Goal: Share content

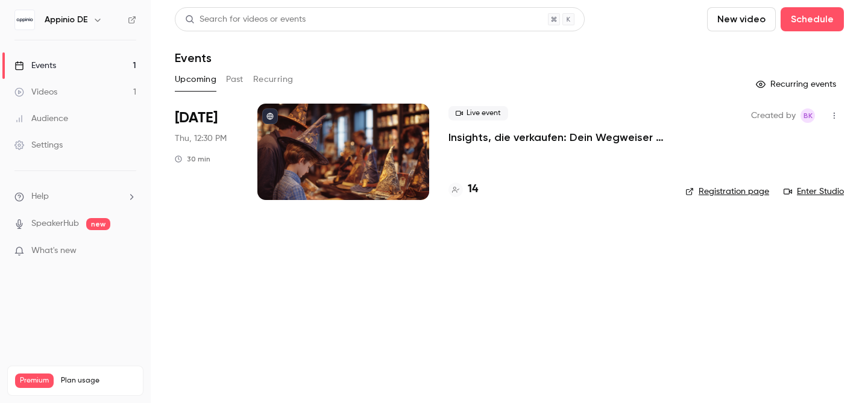
click at [584, 134] on p "Insights, die verkaufen: Dein Wegweiser für ein erfolgreiches Lizenzgeschäft" at bounding box center [557, 137] width 218 height 14
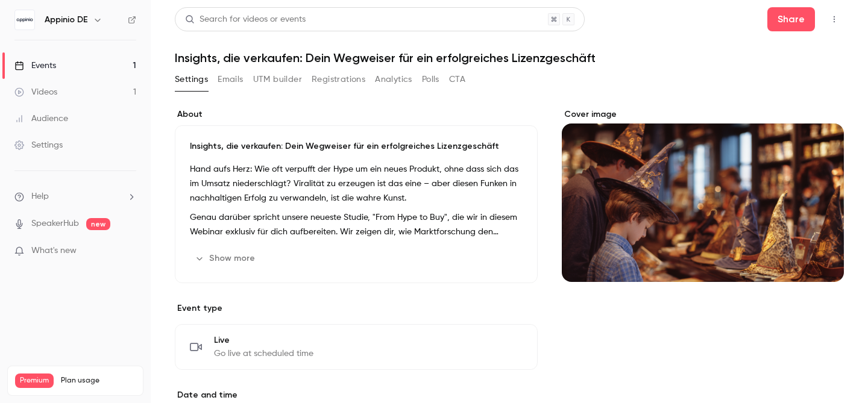
click at [370, 56] on h1 "Insights, die verkaufen: Dein Wegweiser für ein erfolgreiches Lizenzgeschäft" at bounding box center [509, 58] width 669 height 14
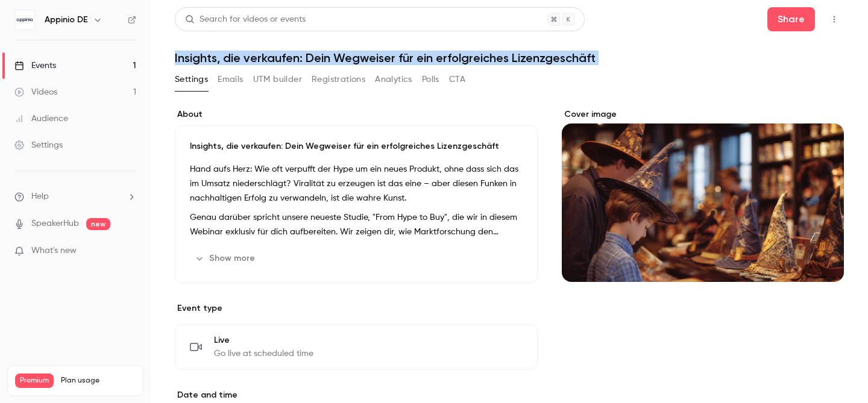
click at [370, 56] on h1 "Insights, die verkaufen: Dein Wegweiser für ein erfolgreiches Lizenzgeschäft" at bounding box center [509, 58] width 669 height 14
copy div "Insights, die verkaufen: Dein Wegweiser für ein erfolgreiches Lizenzgeschäft Se…"
click at [786, 20] on button "Share" at bounding box center [791, 19] width 48 height 24
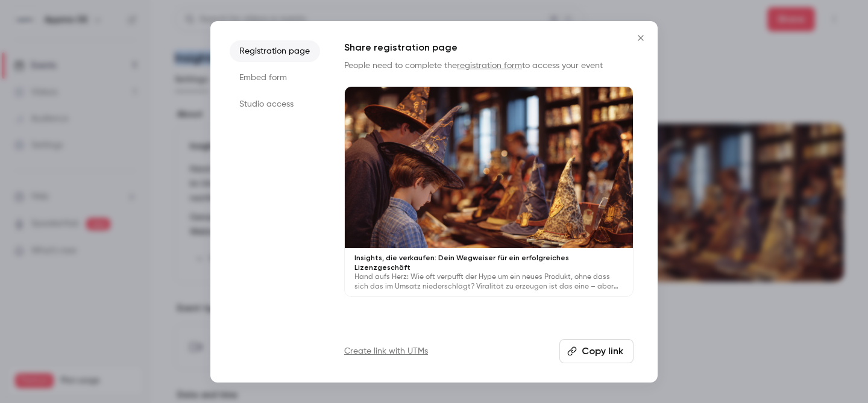
click at [606, 349] on button "Copy link" at bounding box center [596, 351] width 74 height 24
click at [640, 38] on icon "Close" at bounding box center [640, 38] width 14 height 10
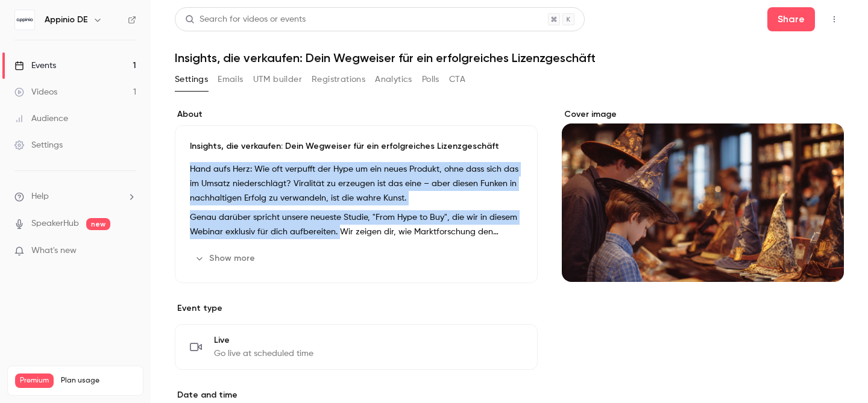
drag, startPoint x: 337, startPoint y: 230, endPoint x: 184, endPoint y: 162, distance: 167.5
click at [184, 162] on div "Insights, die verkaufen: Dein Wegweiser für ein erfolgreiches Lizenzgeschäft Ha…" at bounding box center [356, 204] width 363 height 158
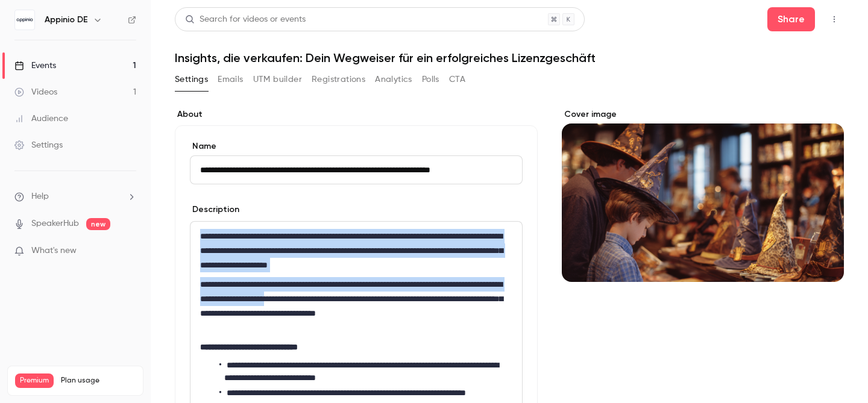
drag, startPoint x: 375, startPoint y: 300, endPoint x: 195, endPoint y: 238, distance: 190.5
click at [195, 238] on div "**********" at bounding box center [355, 354] width 331 height 264
copy div "**********"
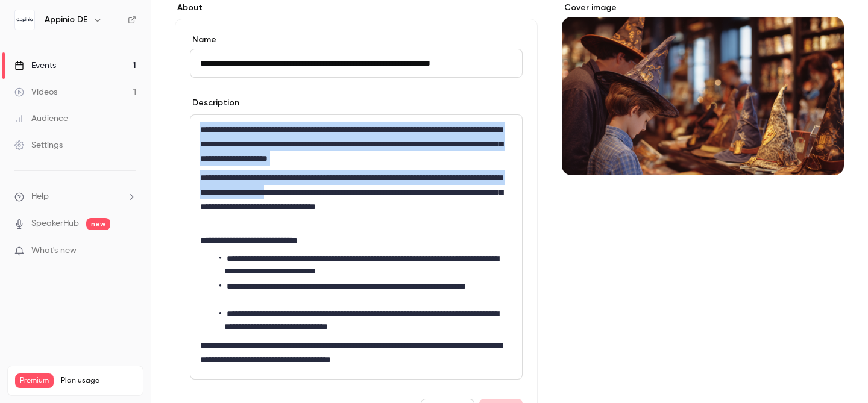
scroll to position [125, 0]
